Goal: Register for event/course

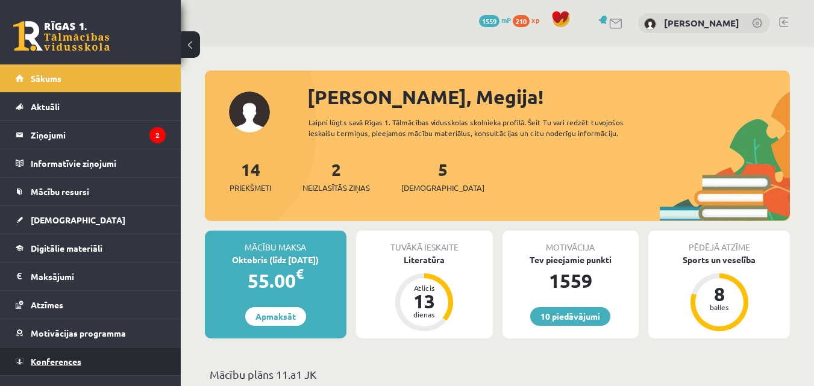
click at [79, 355] on link "Konferences" at bounding box center [91, 361] width 150 height 28
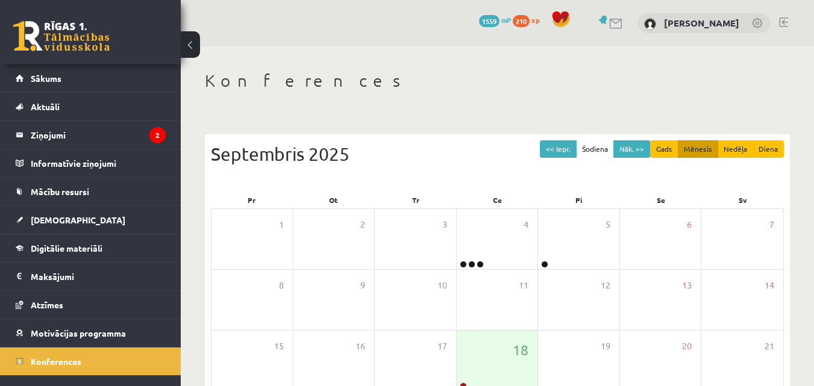
drag, startPoint x: 811, startPoint y: 79, endPoint x: 815, endPoint y: 92, distance: 13.3
click at [813, 92] on html "10 Dāvanas 1559 mP 210 xp [PERSON_NAME] Sākums Aktuāli Kā mācīties eSKOLĀ Konta…" at bounding box center [407, 193] width 814 height 386
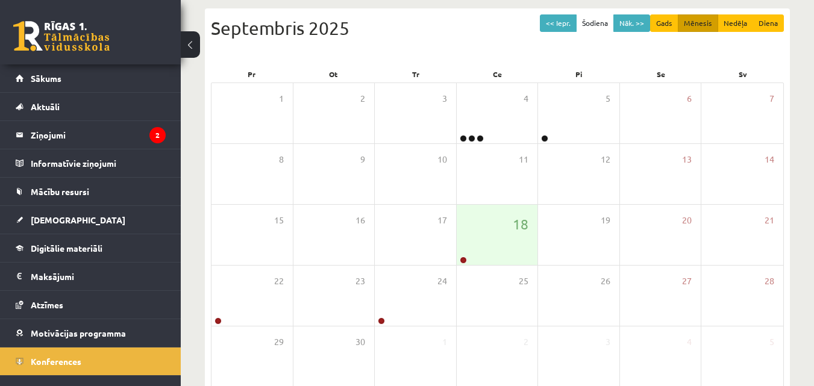
scroll to position [190, 0]
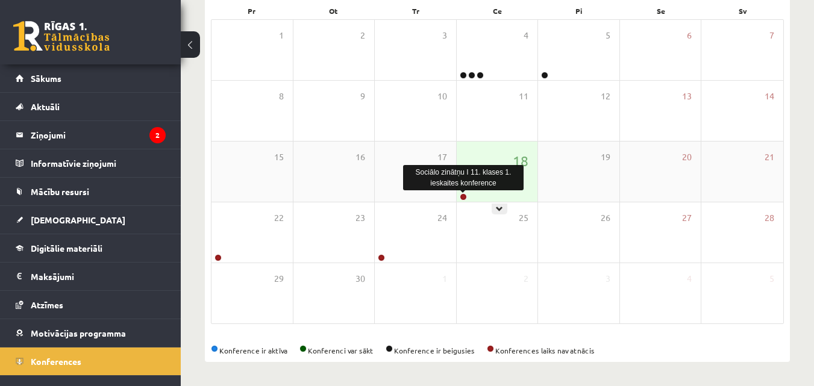
click at [465, 196] on link at bounding box center [463, 196] width 7 height 7
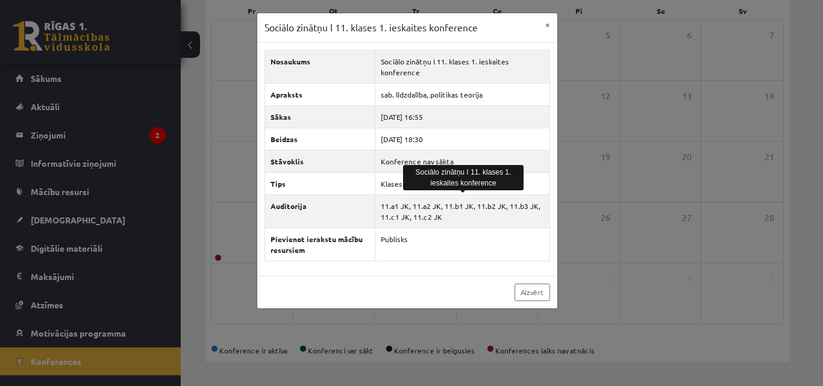
click at [474, 279] on div "Aizvērt" at bounding box center [407, 292] width 300 height 33
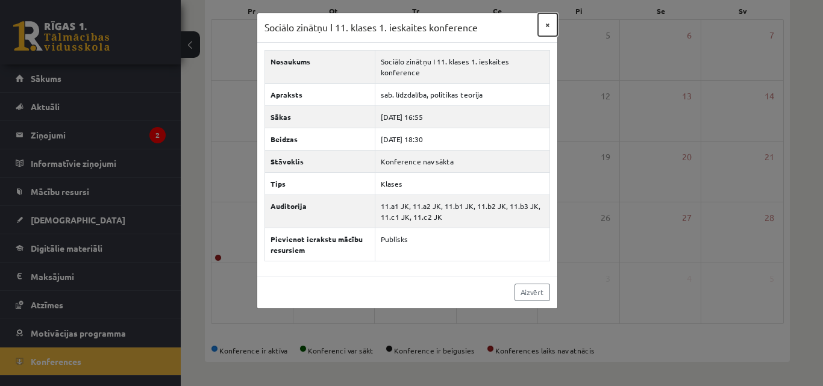
click at [544, 30] on button "×" at bounding box center [547, 24] width 19 height 23
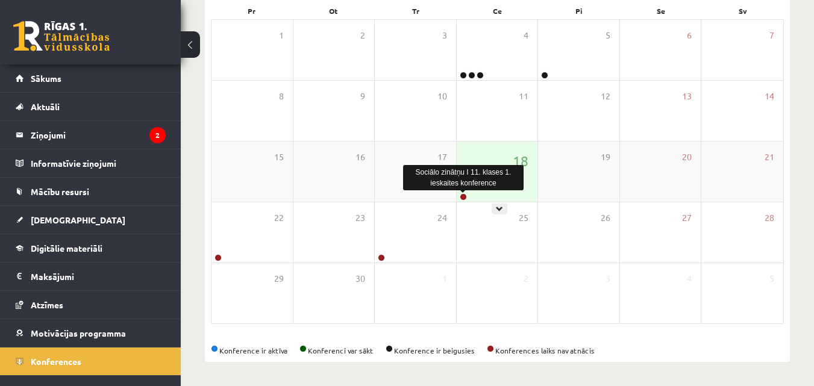
click at [461, 196] on link at bounding box center [463, 196] width 7 height 7
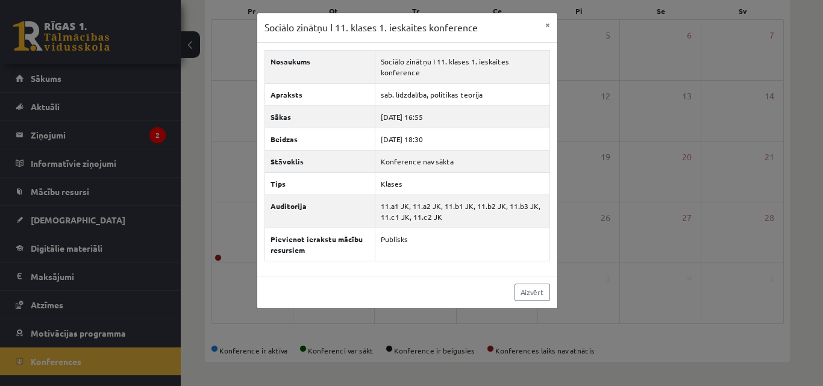
click at [566, 149] on div "Sociālo zinātņu I 11. klases 1. ieskaites konference × Nosaukums Sociālo zinātņ…" at bounding box center [411, 193] width 823 height 386
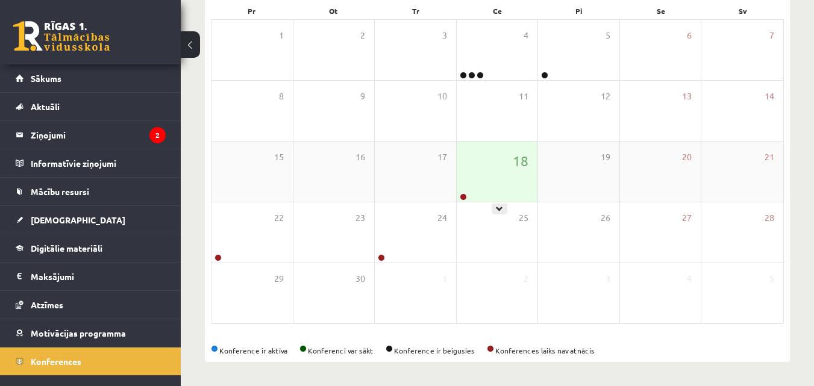
click at [509, 173] on div "18" at bounding box center [496, 172] width 81 height 60
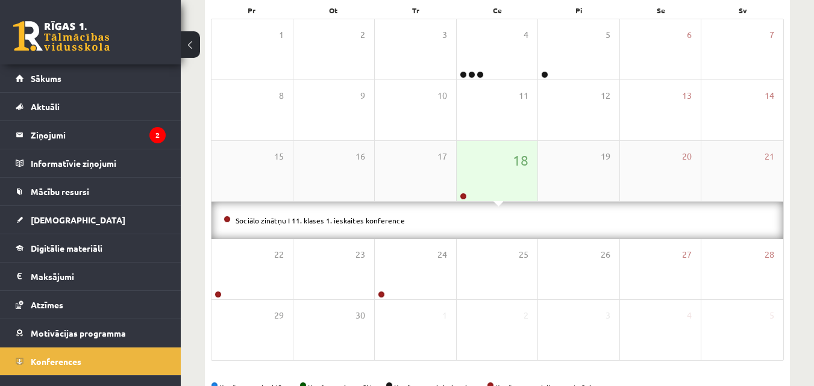
click at [509, 173] on div "18" at bounding box center [496, 171] width 81 height 60
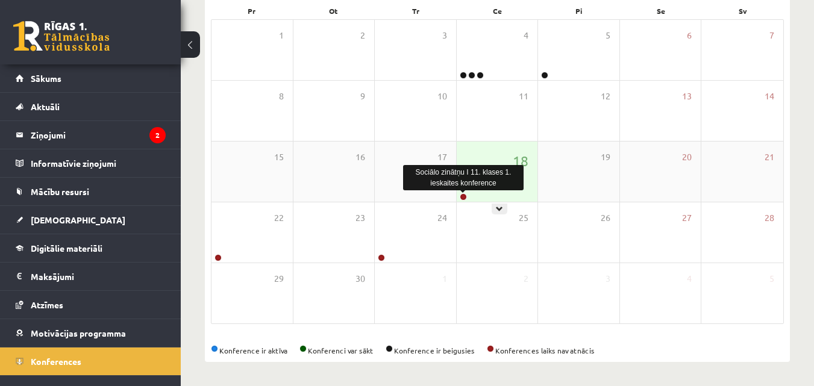
click at [466, 197] on link at bounding box center [463, 196] width 7 height 7
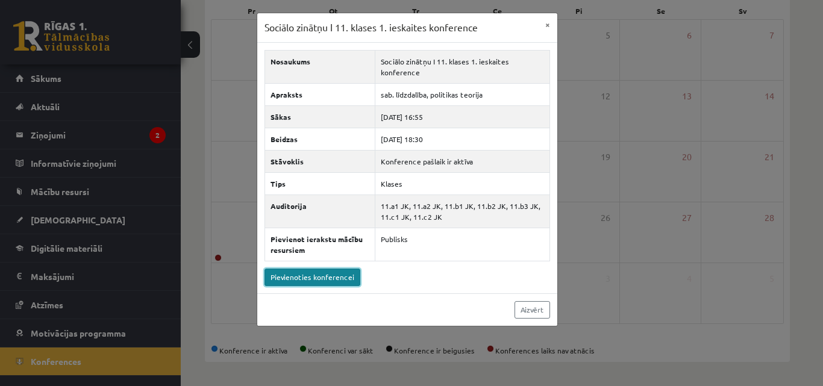
click at [340, 275] on link "Pievienoties konferencei" at bounding box center [312, 277] width 96 height 17
click at [551, 23] on button "×" at bounding box center [547, 24] width 19 height 23
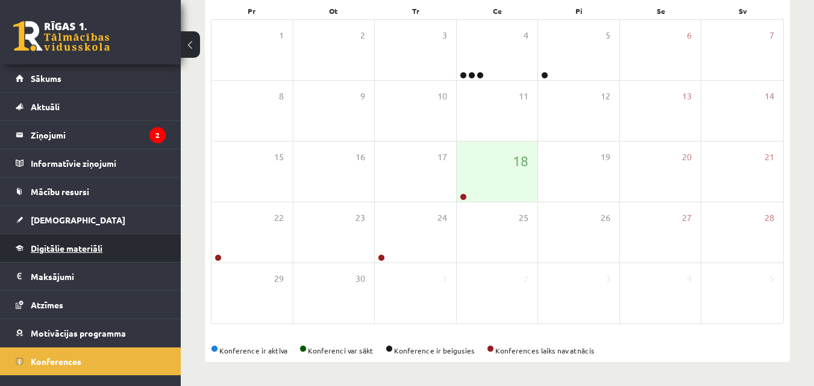
click at [89, 245] on span "Digitālie materiāli" at bounding box center [67, 248] width 72 height 11
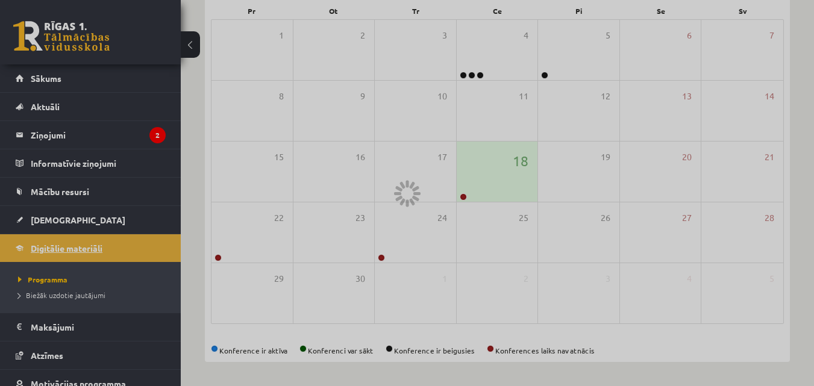
click at [89, 245] on div at bounding box center [407, 193] width 814 height 386
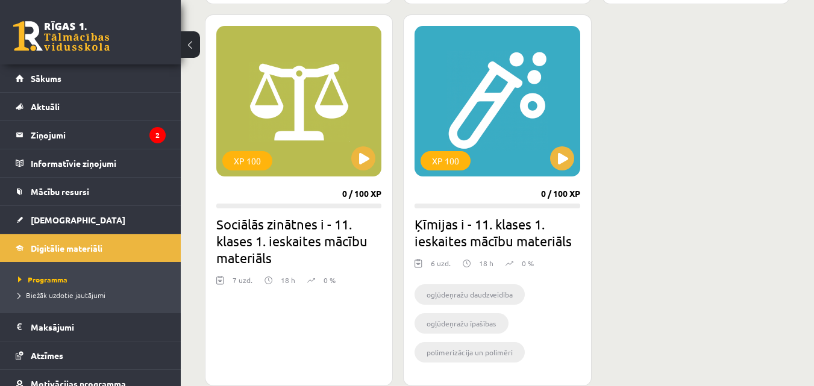
scroll to position [1476, 0]
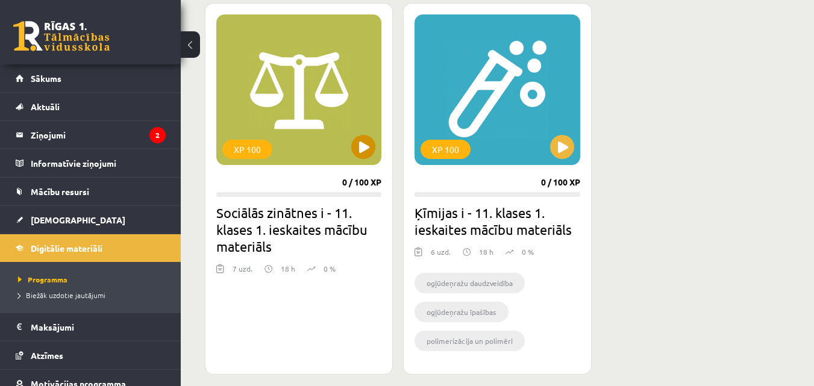
click at [348, 155] on div "XP 100" at bounding box center [298, 89] width 165 height 151
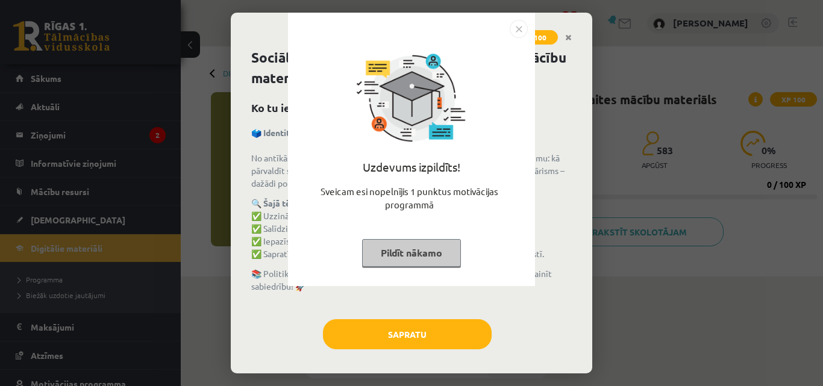
click at [408, 263] on button "Pildīt nākamo" at bounding box center [411, 253] width 99 height 28
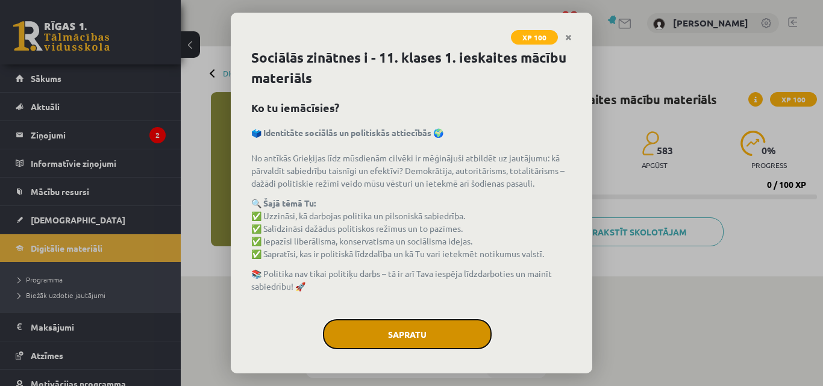
click at [411, 325] on button "Sapratu" at bounding box center [407, 334] width 169 height 30
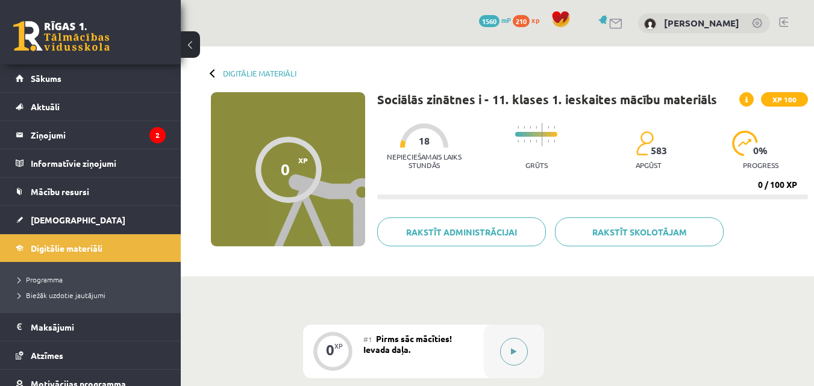
click at [511, 342] on button at bounding box center [514, 352] width 28 height 28
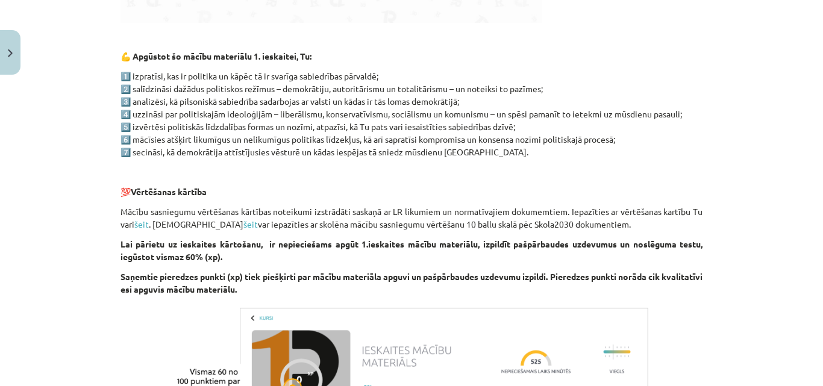
scroll to position [823, 0]
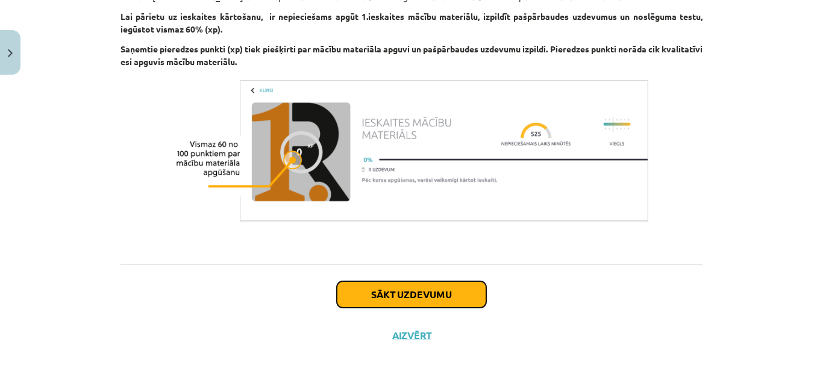
click at [443, 301] on button "Sākt uzdevumu" at bounding box center [411, 294] width 149 height 26
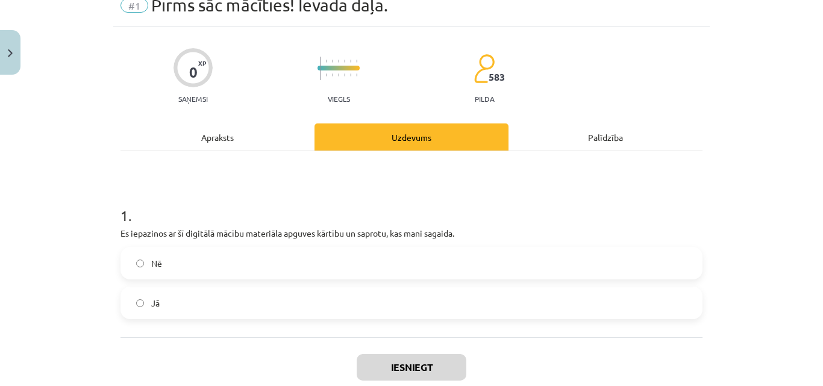
scroll to position [30, 0]
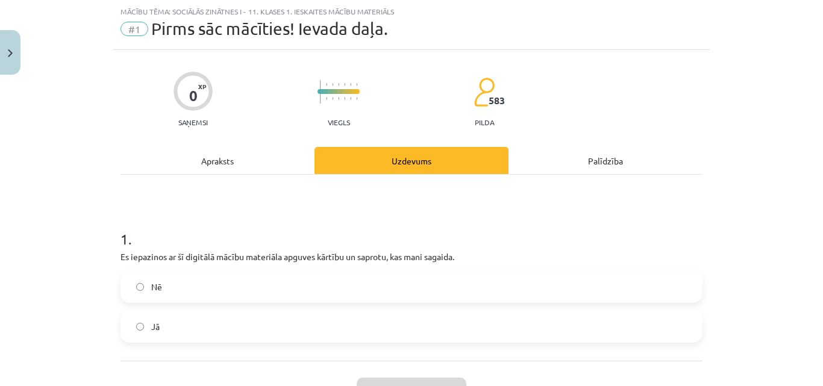
click at [393, 315] on label "Jā" at bounding box center [411, 326] width 579 height 30
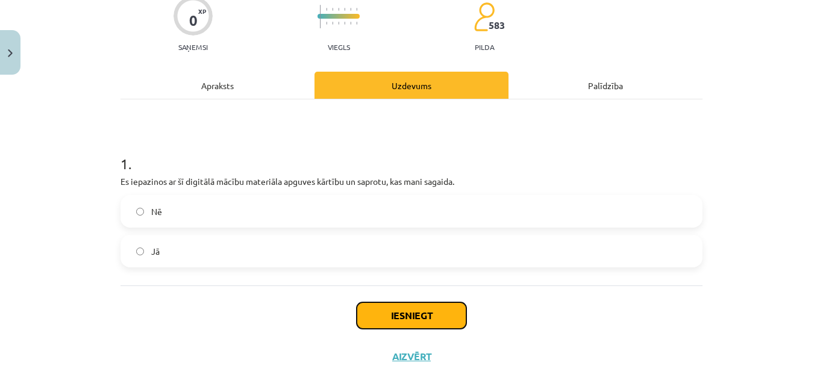
click at [445, 320] on button "Iesniegt" at bounding box center [412, 315] width 110 height 26
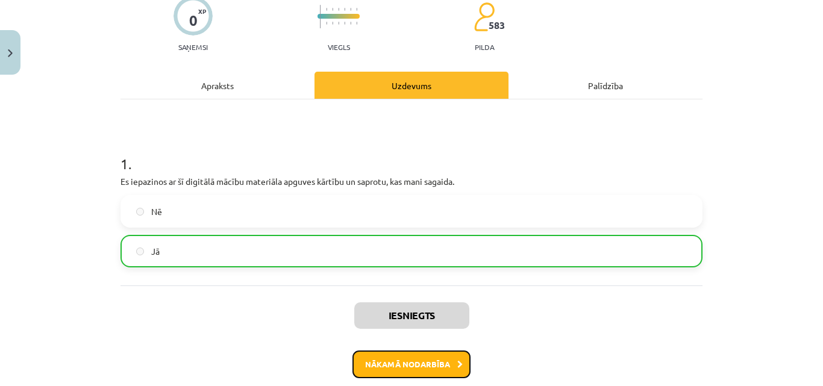
click at [428, 352] on button "Nākamā nodarbība" at bounding box center [411, 364] width 118 height 28
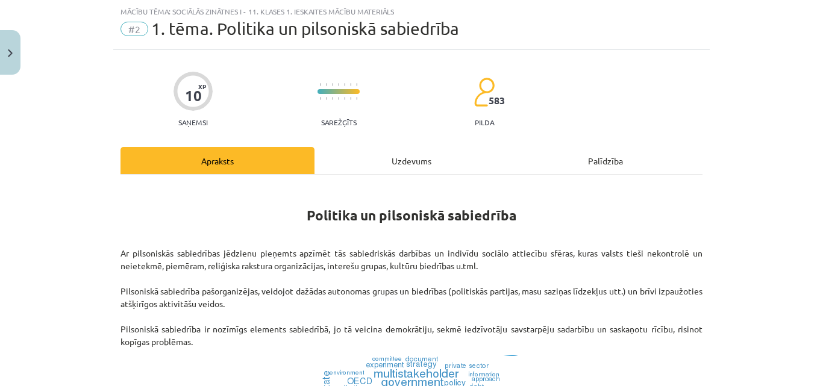
scroll to position [0, 0]
